Goal: Task Accomplishment & Management: Use online tool/utility

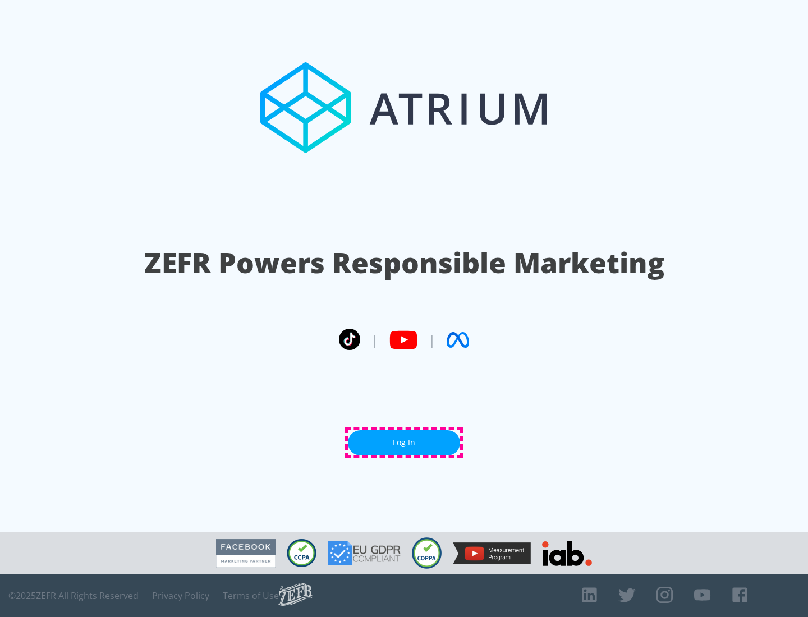
click at [404, 443] on link "Log In" at bounding box center [404, 443] width 112 height 25
